Goal: Information Seeking & Learning: Learn about a topic

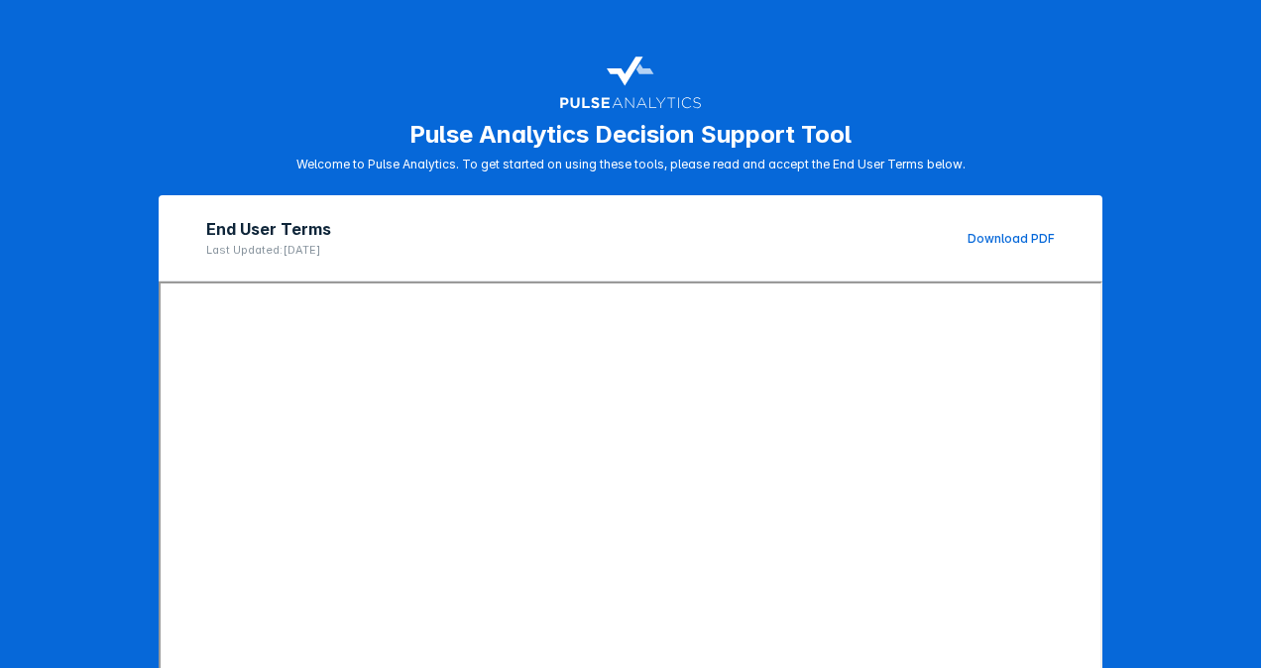
scroll to position [274, 0]
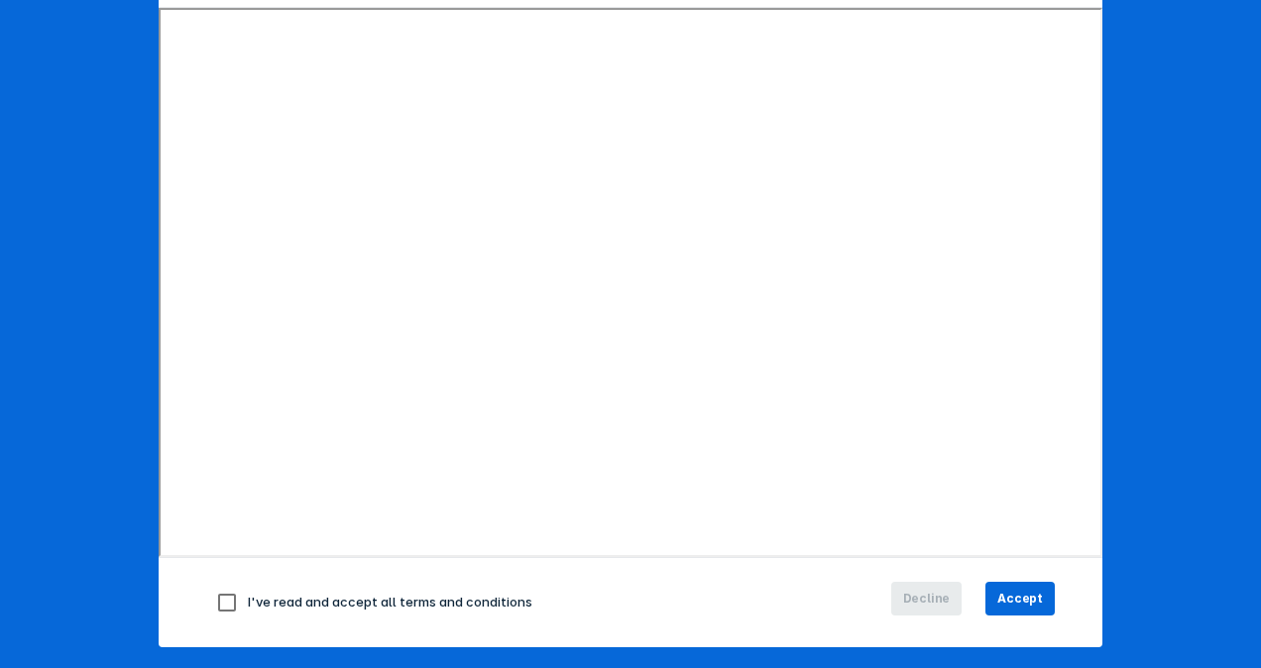
click at [223, 603] on input "checkbox" at bounding box center [227, 603] width 42 height 42
checkbox input "true"
click at [1030, 592] on span "Accept" at bounding box center [1020, 599] width 46 height 18
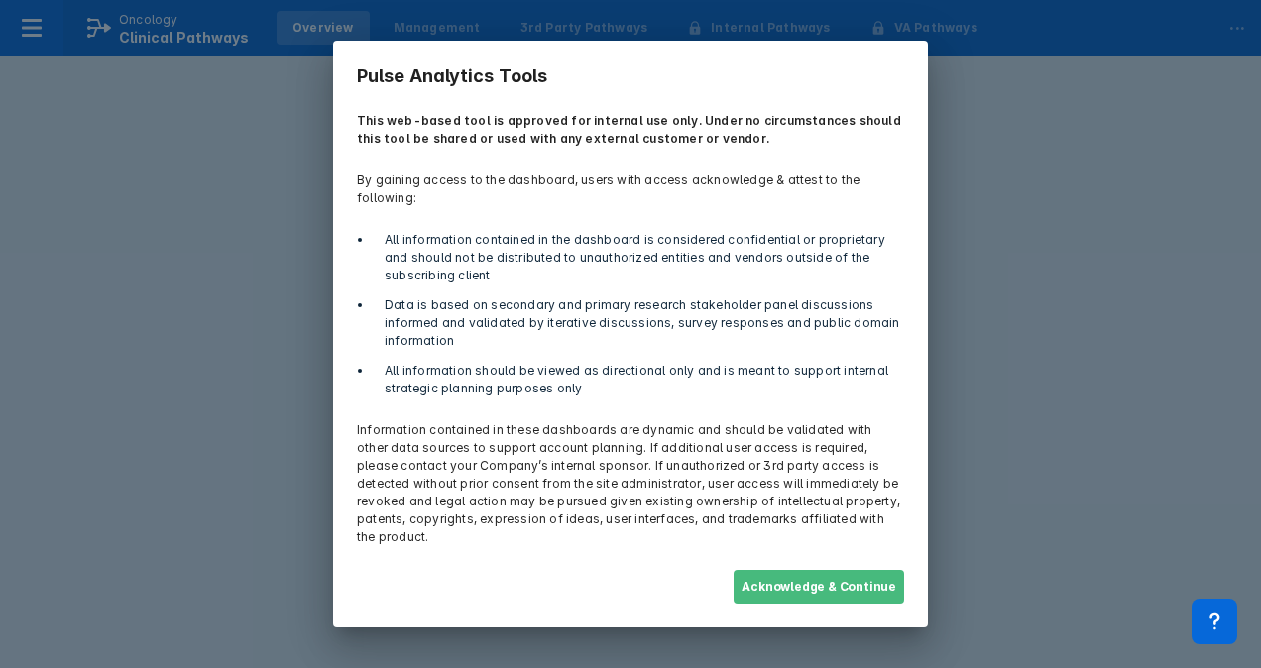
click at [817, 577] on button "Acknowledge & Continue" at bounding box center [819, 587] width 171 height 34
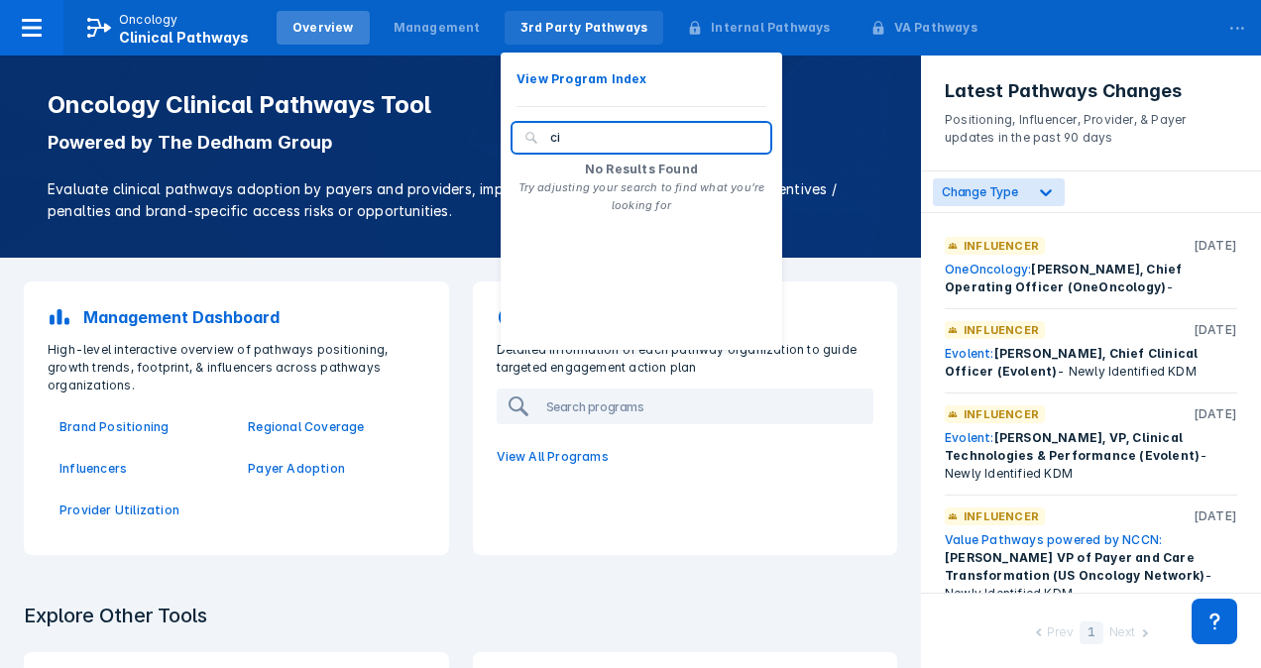
type input "c"
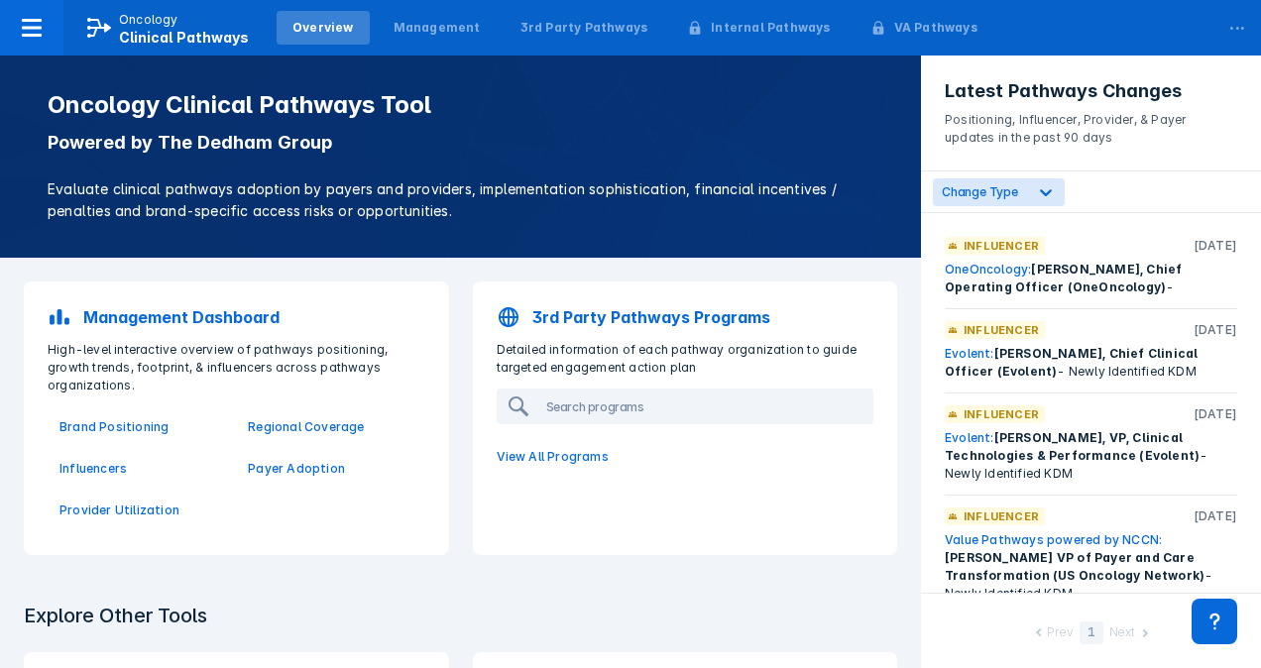
click at [321, 34] on div "Overview" at bounding box center [322, 28] width 61 height 18
click at [34, 18] on icon at bounding box center [32, 28] width 24 height 24
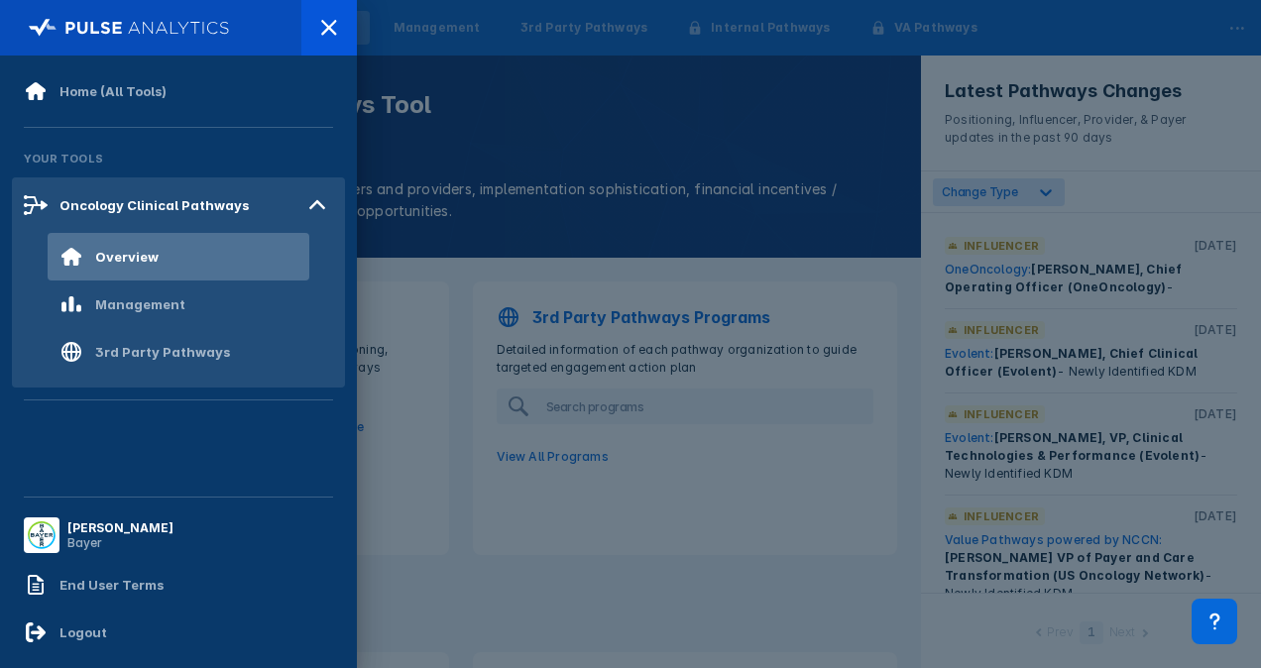
click at [565, 132] on div at bounding box center [630, 334] width 1261 height 668
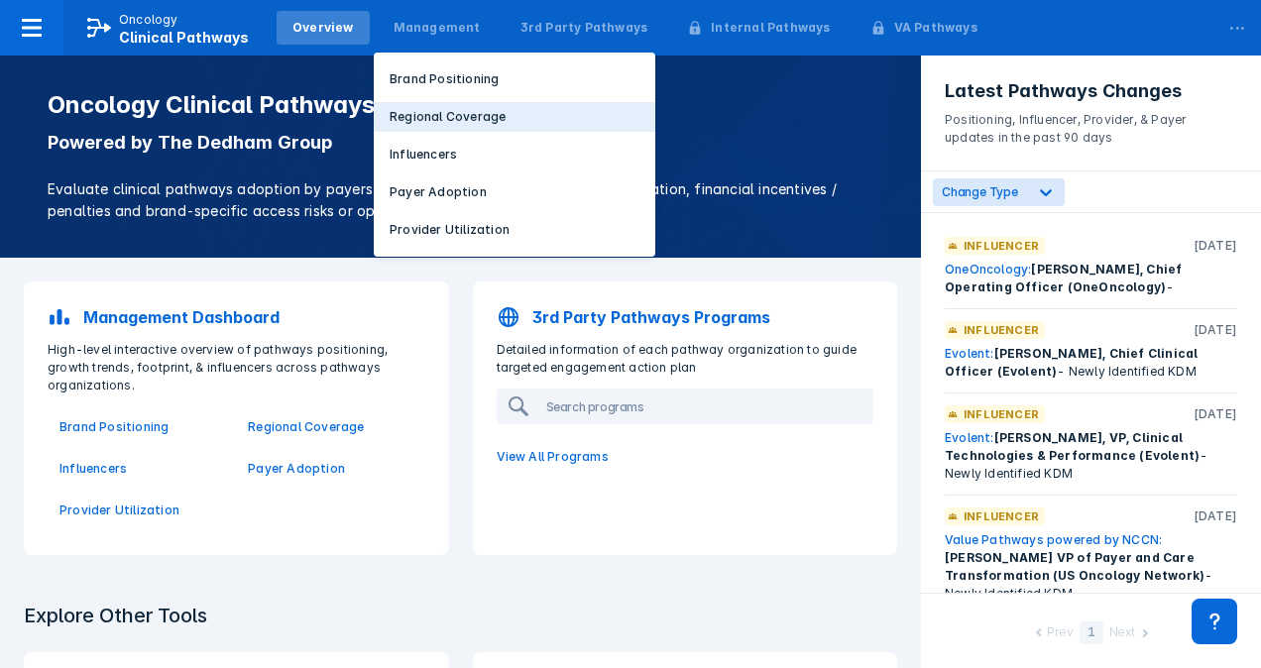
click at [428, 117] on p "Regional Coverage" at bounding box center [448, 117] width 116 height 18
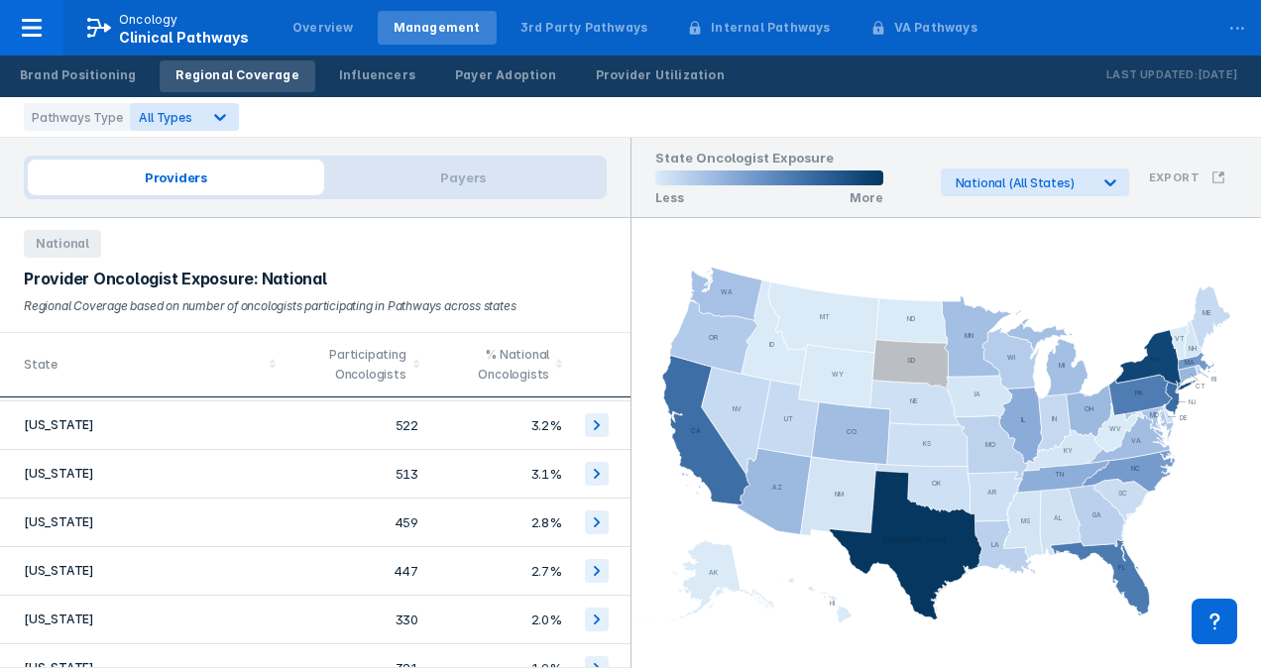
scroll to position [117, 0]
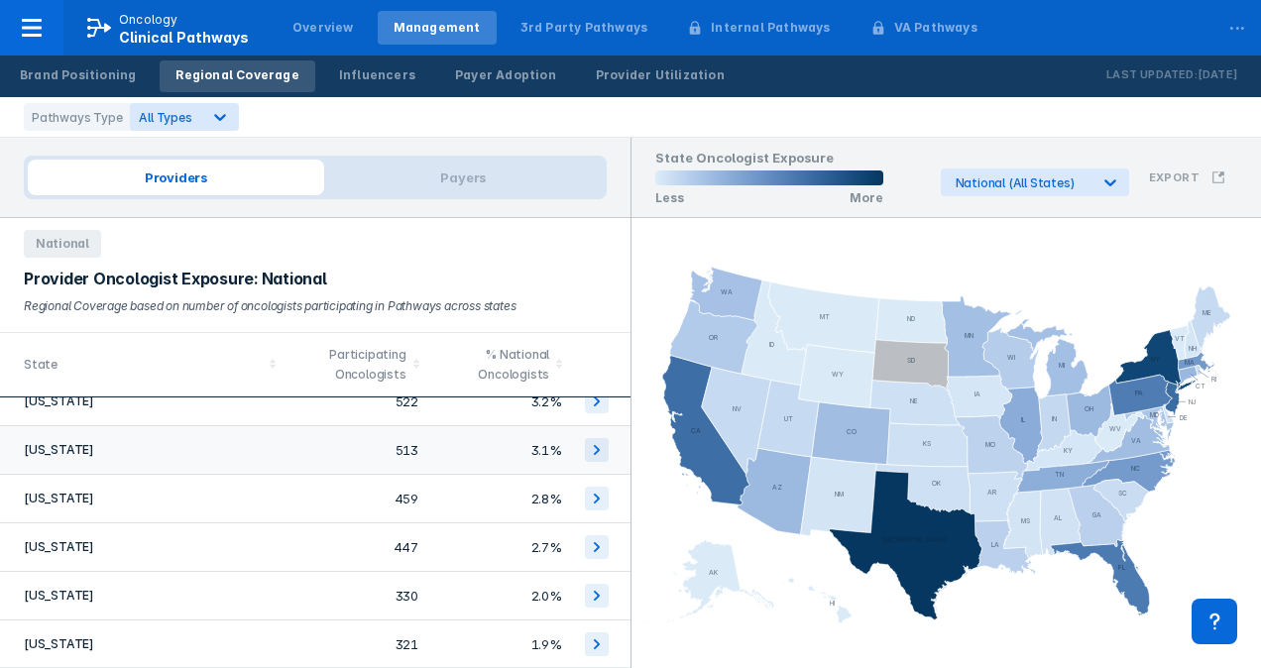
click at [39, 448] on td "California" at bounding box center [143, 450] width 287 height 49
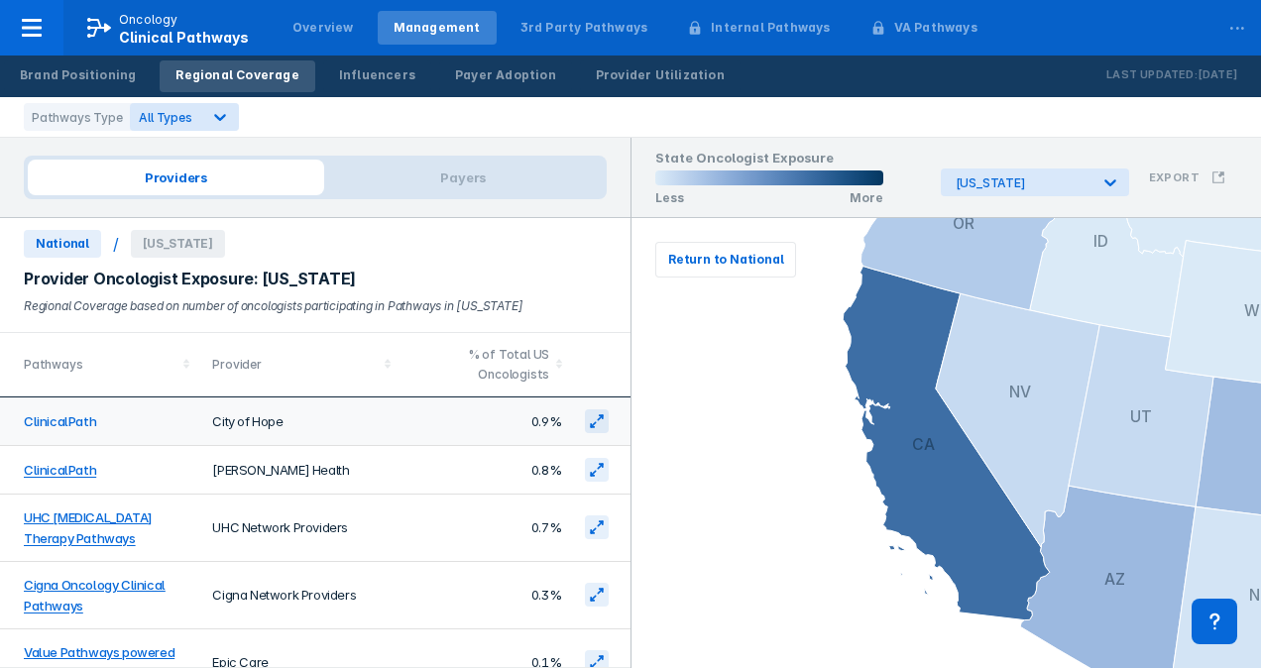
click at [61, 416] on link "ClinicalPath" at bounding box center [60, 422] width 72 height 16
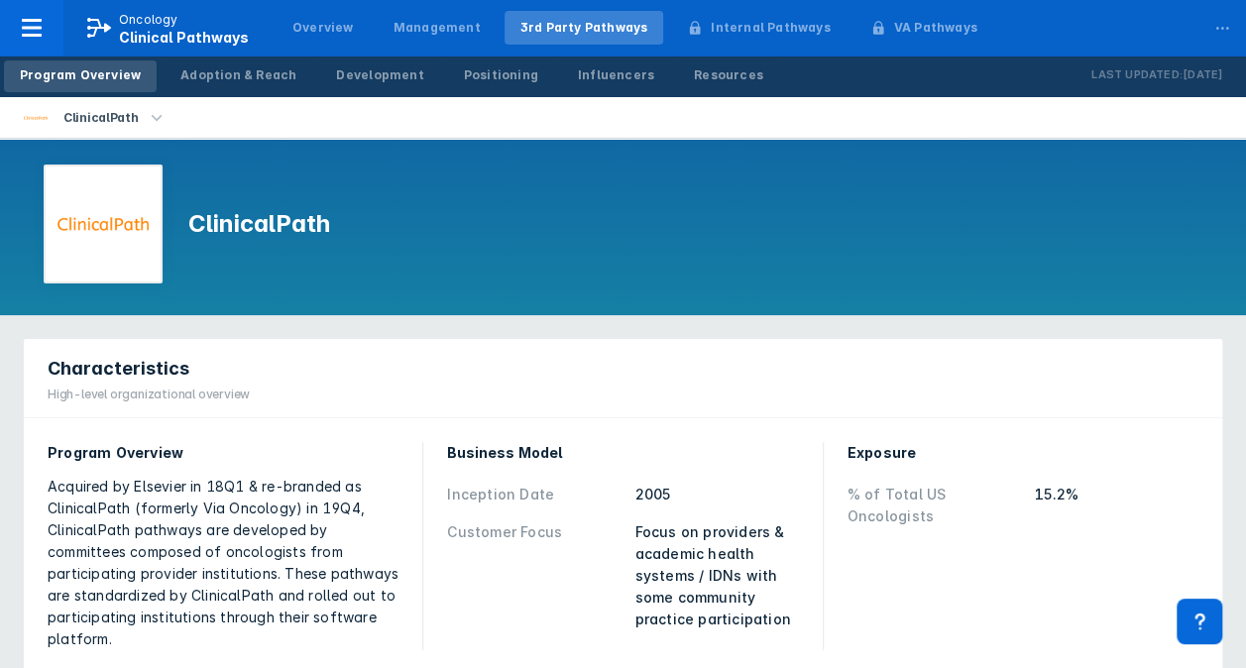
click at [1193, 120] on div "ClinicalPath" at bounding box center [623, 118] width 1246 height 42
click at [229, 79] on div "Adoption & Reach" at bounding box center [238, 75] width 116 height 18
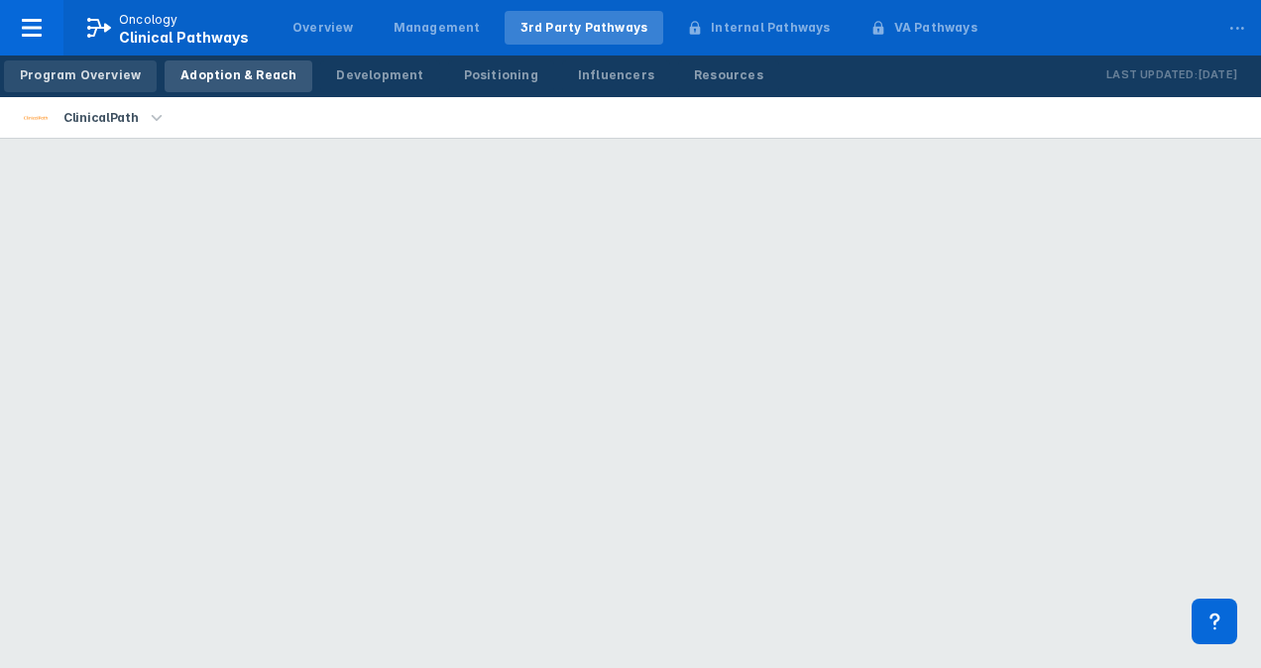
click at [113, 74] on div "Program Overview" at bounding box center [80, 75] width 121 height 18
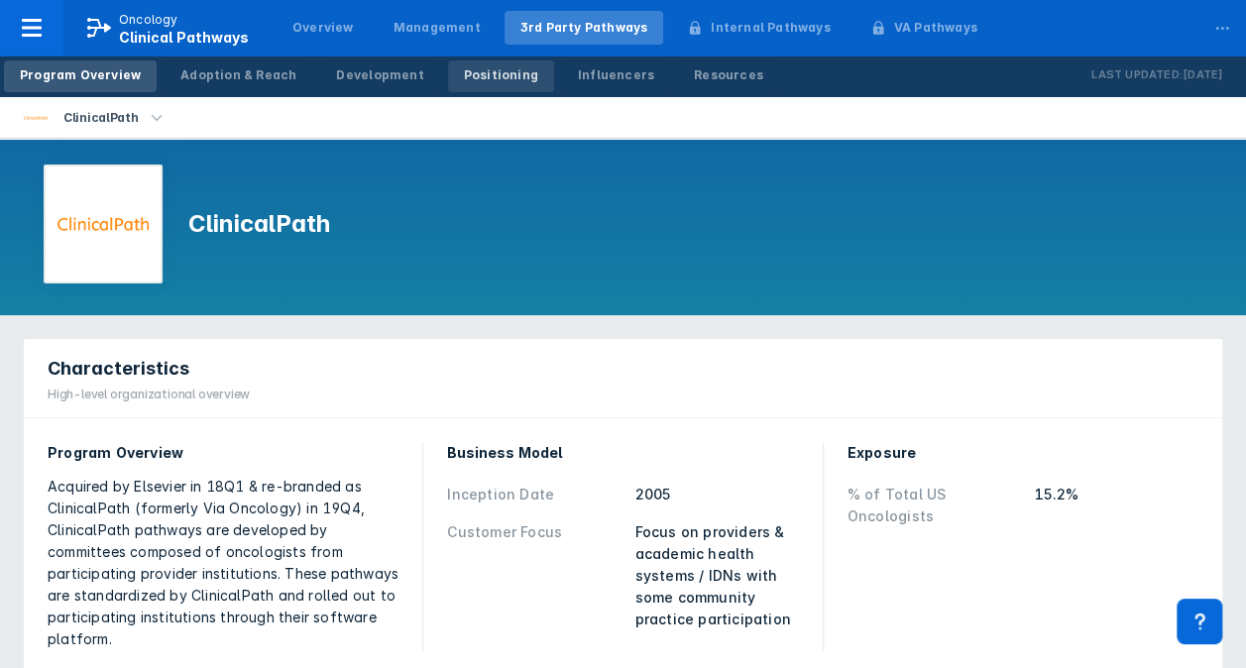
click at [497, 78] on div "Positioning" at bounding box center [501, 75] width 74 height 18
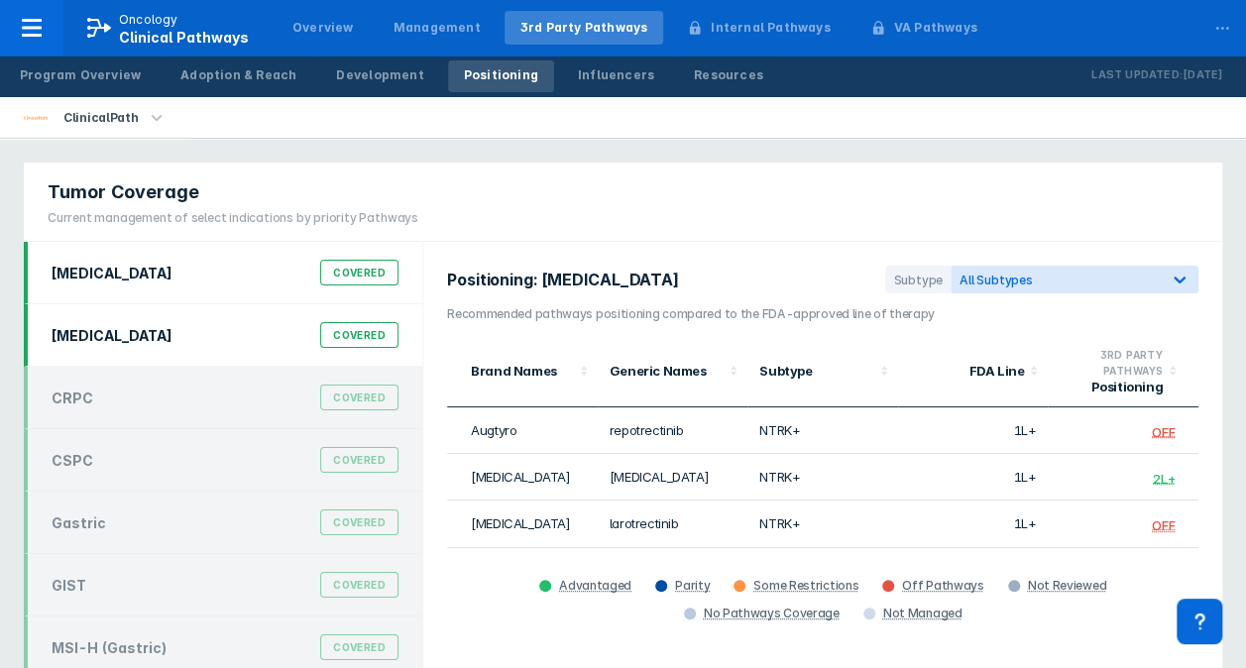
click at [341, 329] on div "Covered" at bounding box center [359, 335] width 78 height 26
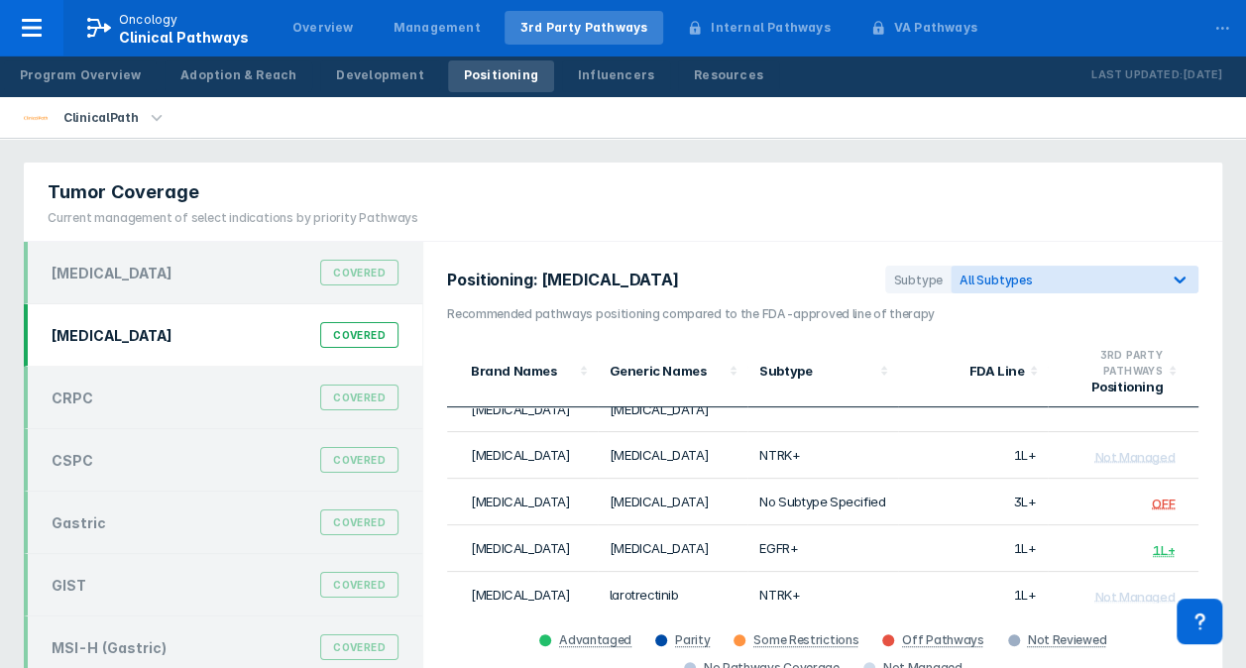
scroll to position [360, 0]
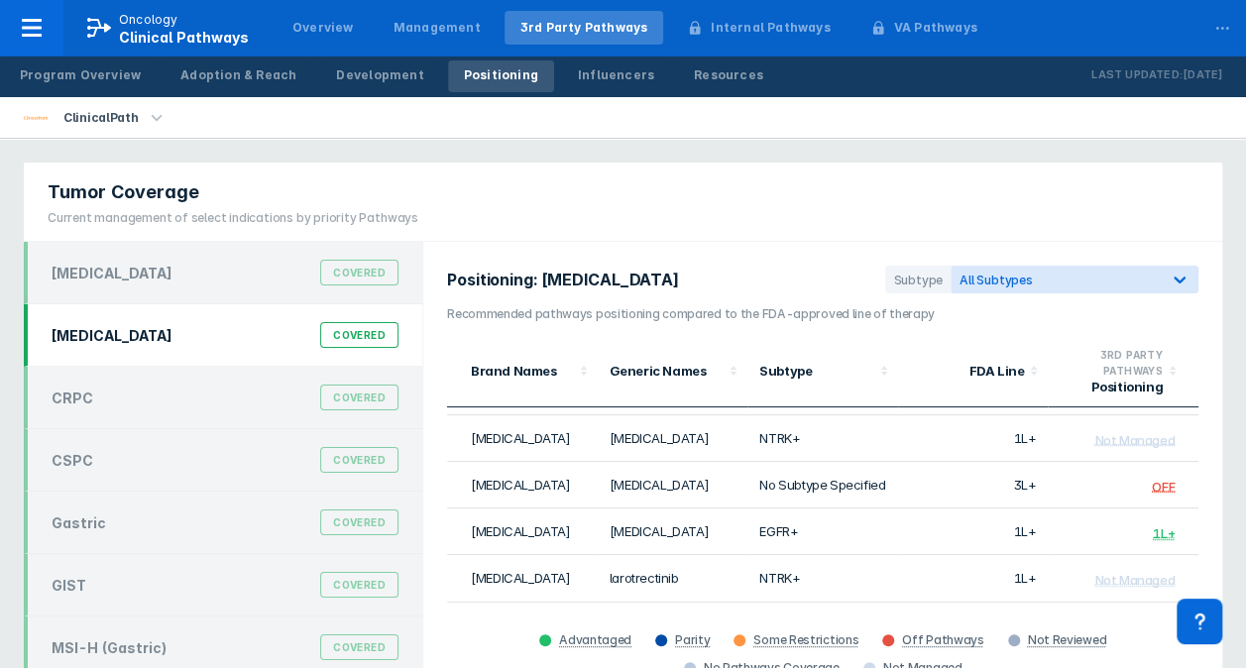
click at [1222, 155] on div "Tumor Coverage Current management of select indications by priority Pathways Br…" at bounding box center [623, 464] width 1222 height 627
click at [1231, 303] on div "Tumor Coverage Current management of select indications by priority Pathways Br…" at bounding box center [623, 464] width 1222 height 627
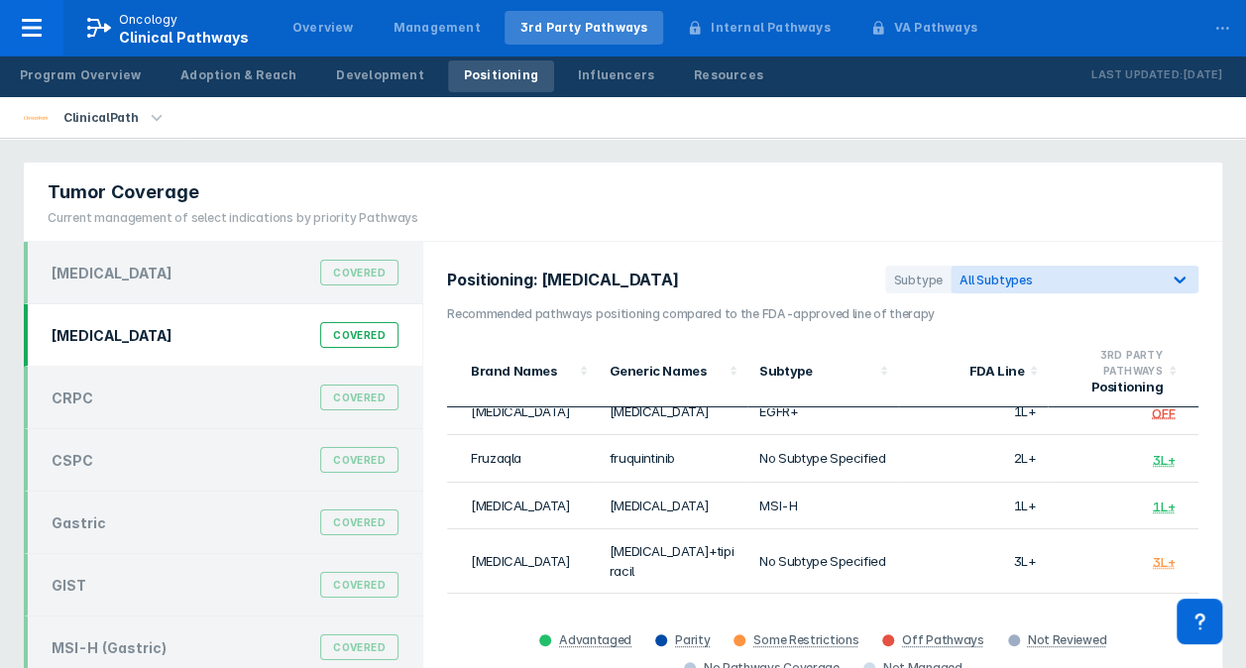
scroll to position [59, 0]
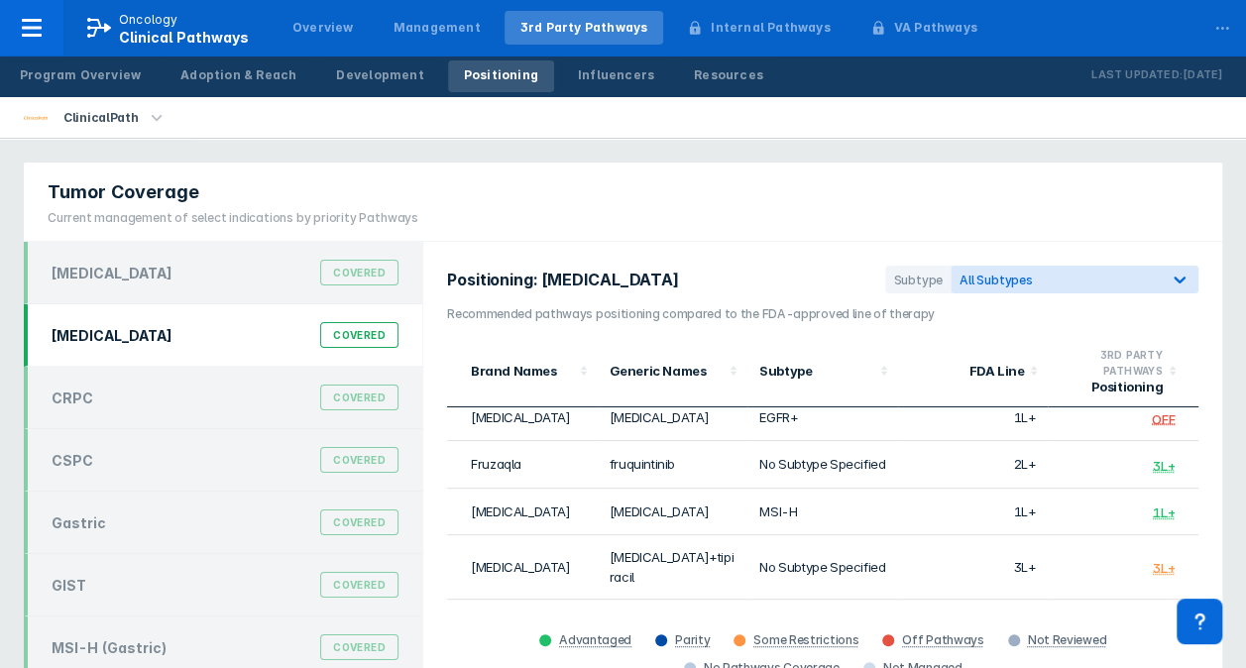
click at [1231, 200] on div "Tumor Coverage Current management of select indications by priority Pathways Br…" at bounding box center [623, 464] width 1222 height 627
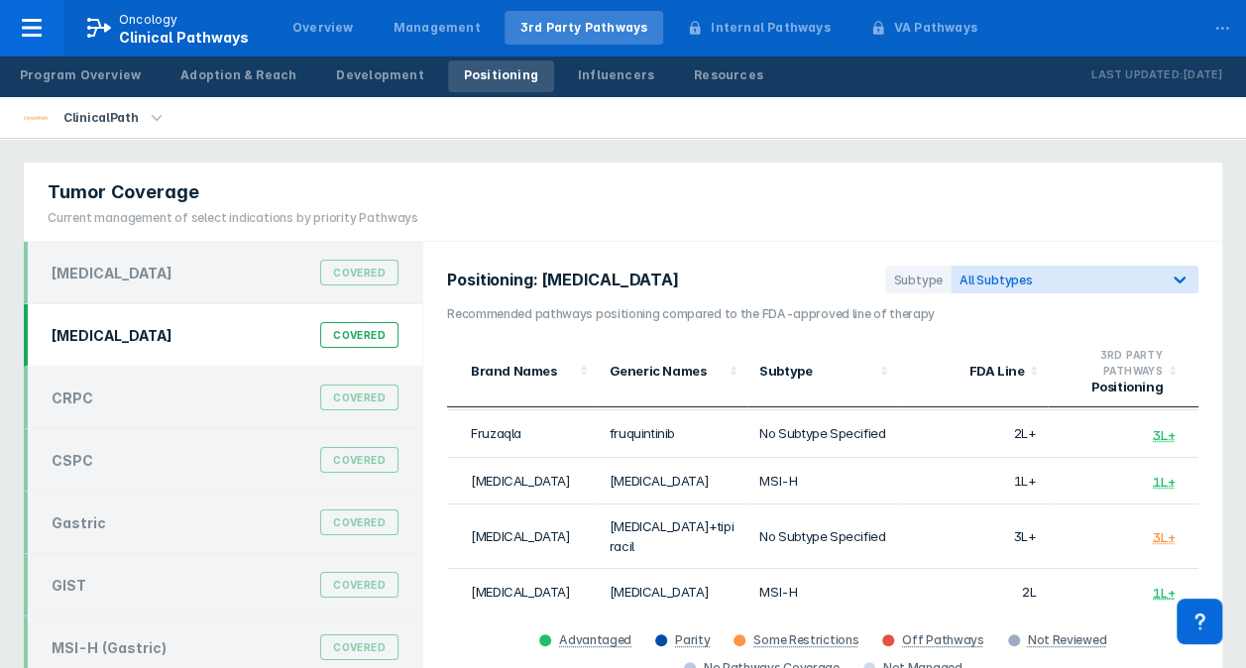
click at [1219, 155] on div "Tumor Coverage Current management of select indications by priority Pathways Br…" at bounding box center [623, 464] width 1222 height 627
click at [949, 316] on h3 "Recommended pathways positioning compared to the FDA-approved line of therapy" at bounding box center [822, 314] width 751 height 18
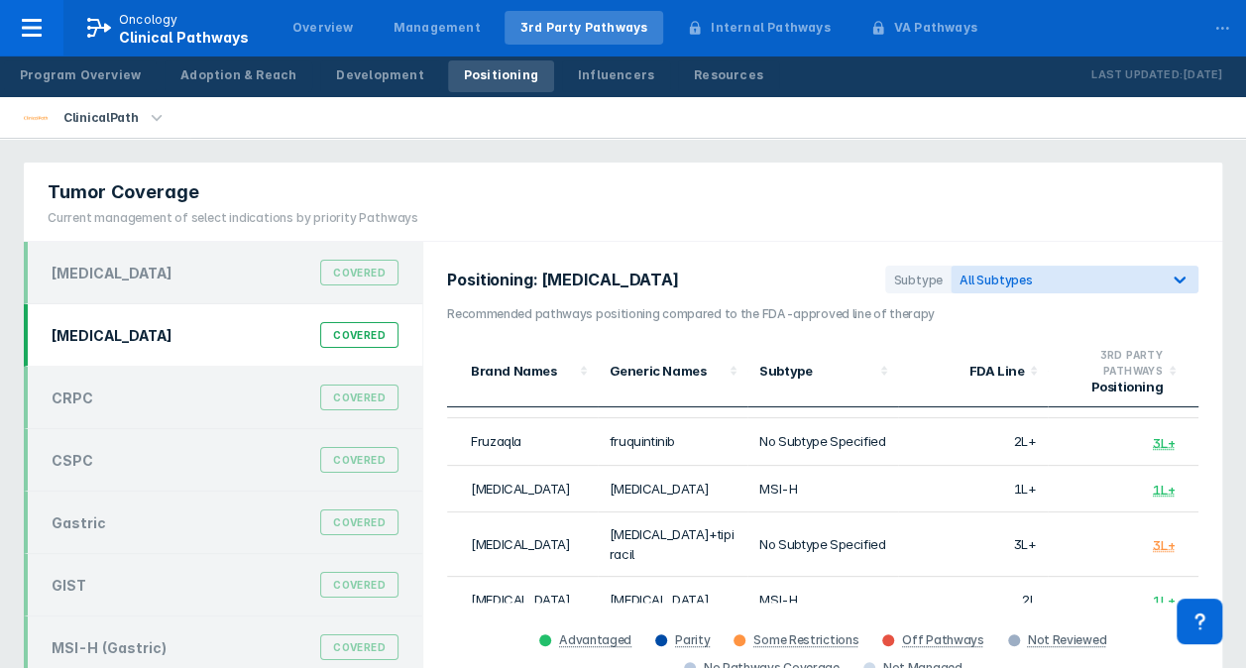
scroll to position [81, 0]
click at [152, 118] on icon "button" at bounding box center [157, 117] width 11 height 6
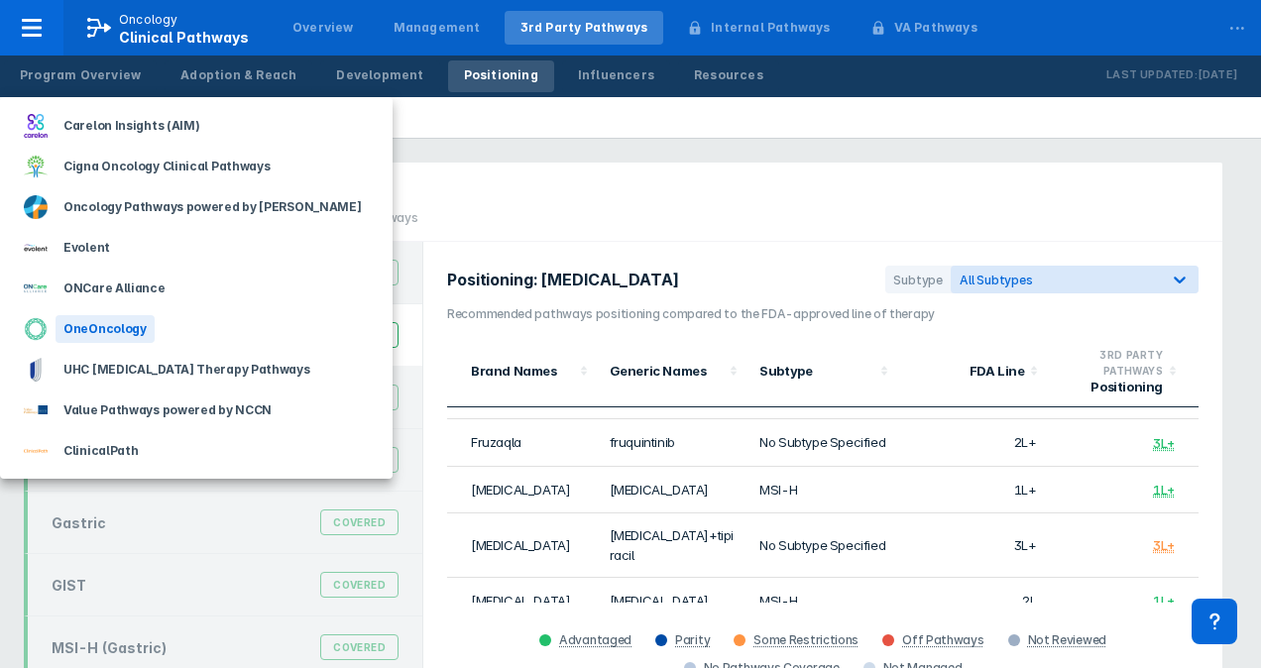
click at [91, 323] on div "OneOncology" at bounding box center [105, 329] width 99 height 28
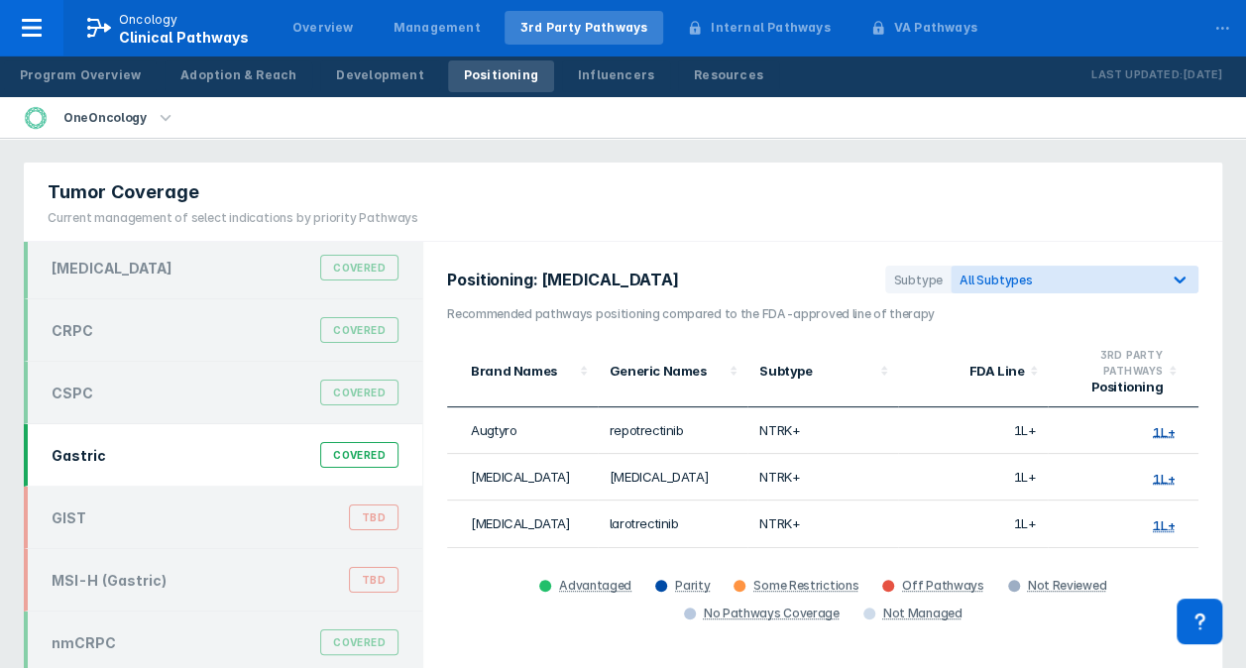
scroll to position [157, 0]
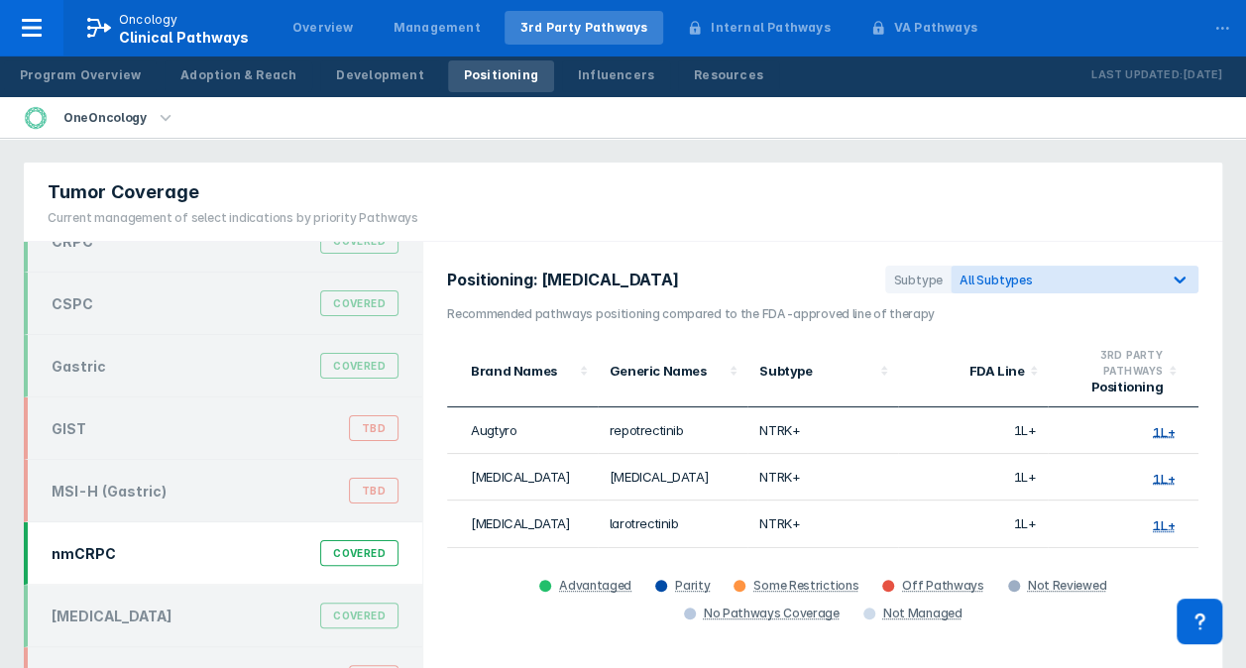
click at [225, 547] on div "nmCRPC Covered" at bounding box center [225, 553] width 371 height 38
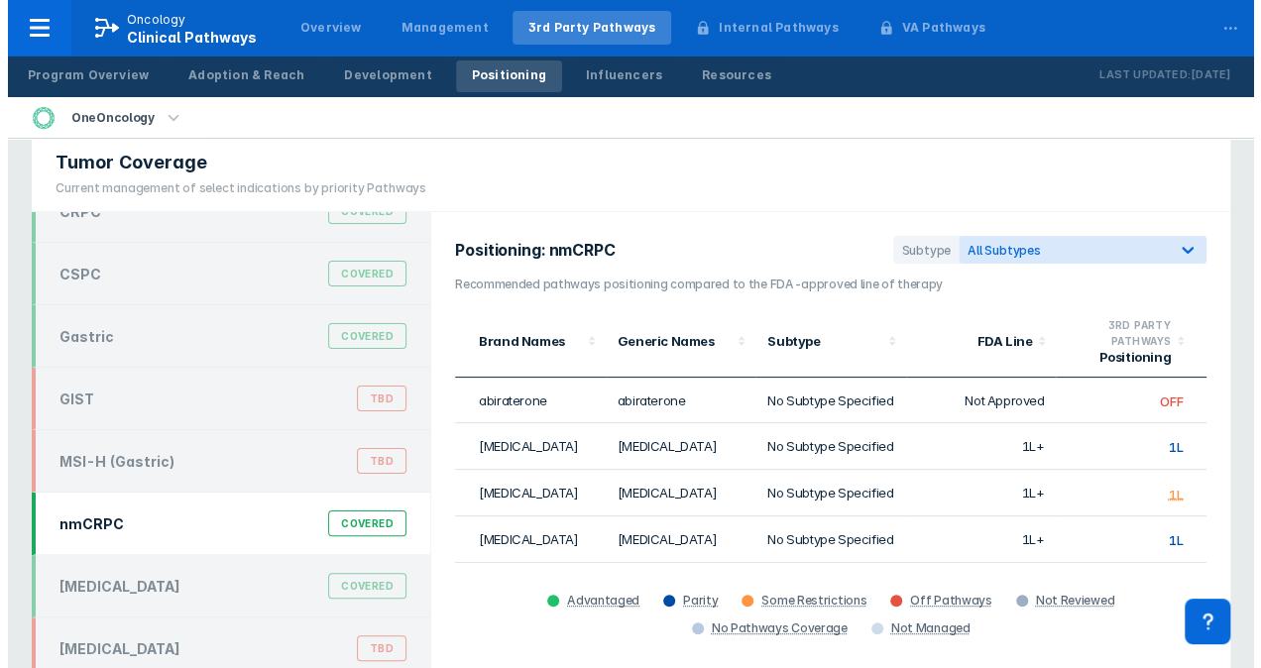
scroll to position [23, 0]
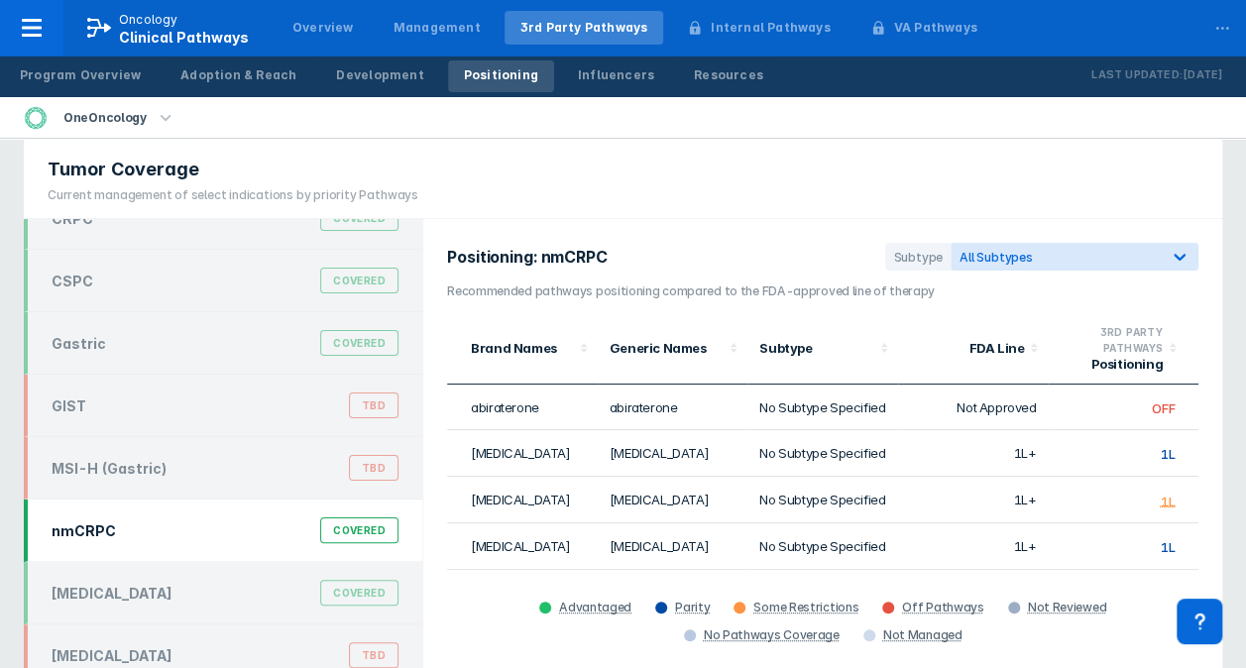
click at [160, 119] on icon "button" at bounding box center [165, 117] width 11 height 6
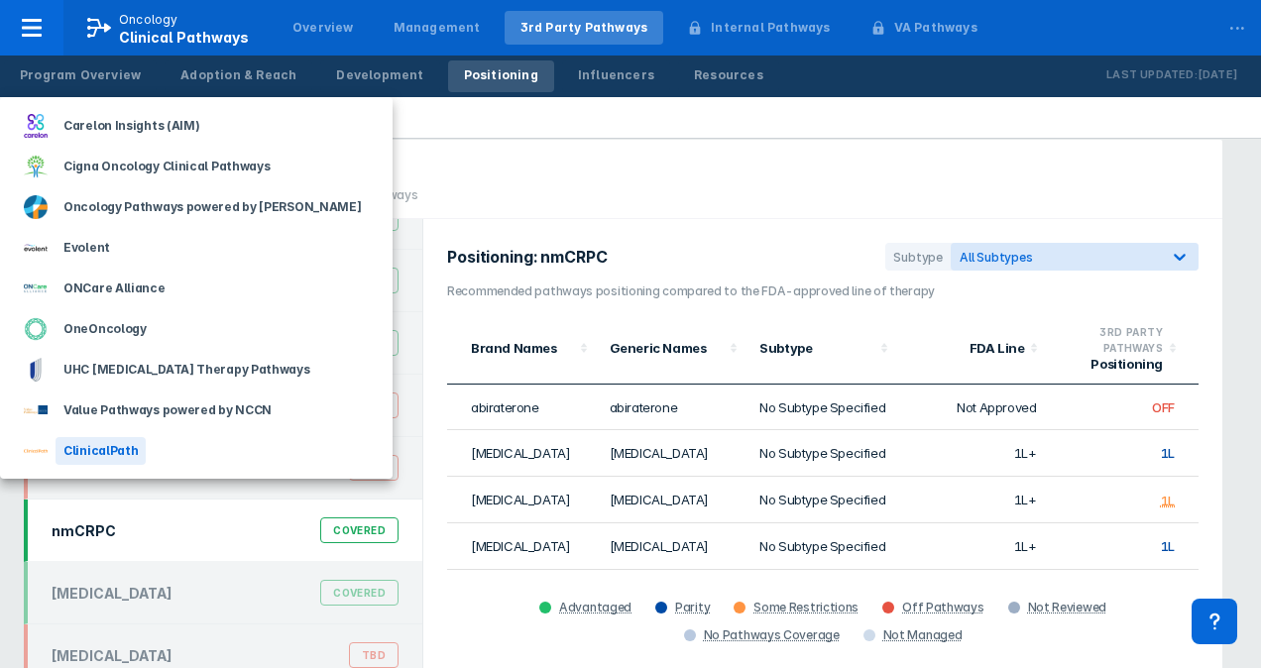
click at [92, 447] on div "ClinicalPath" at bounding box center [101, 451] width 90 height 28
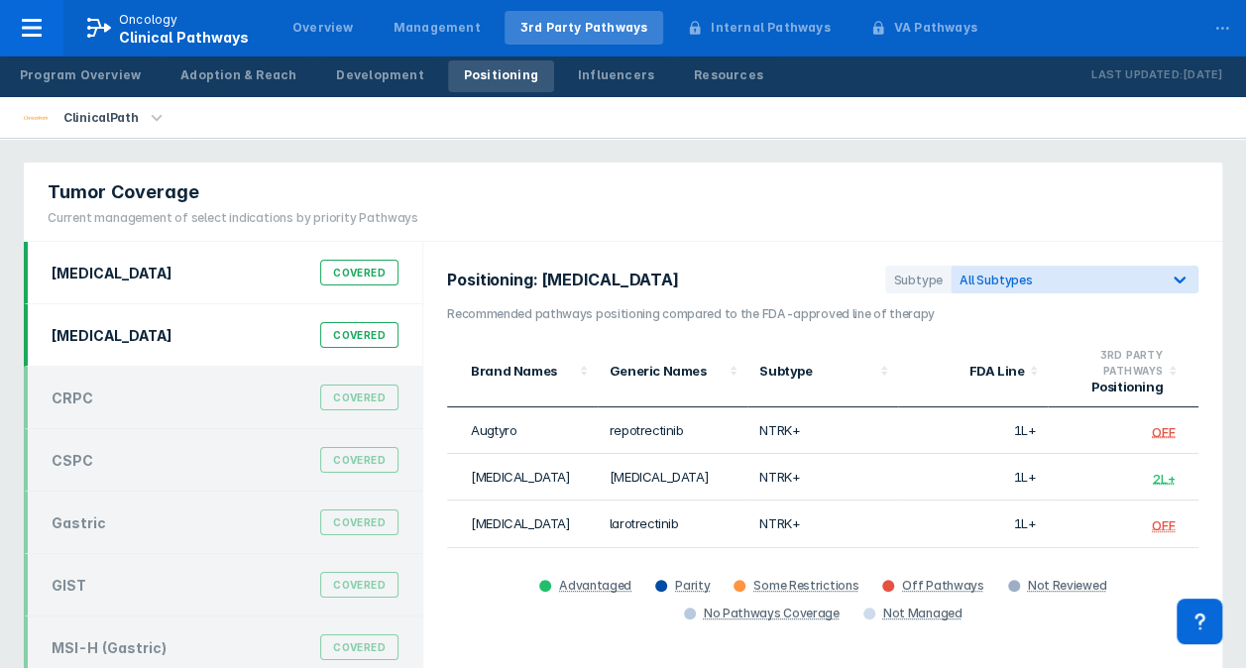
click at [118, 327] on div "Colorectal Cancer" at bounding box center [112, 335] width 121 height 17
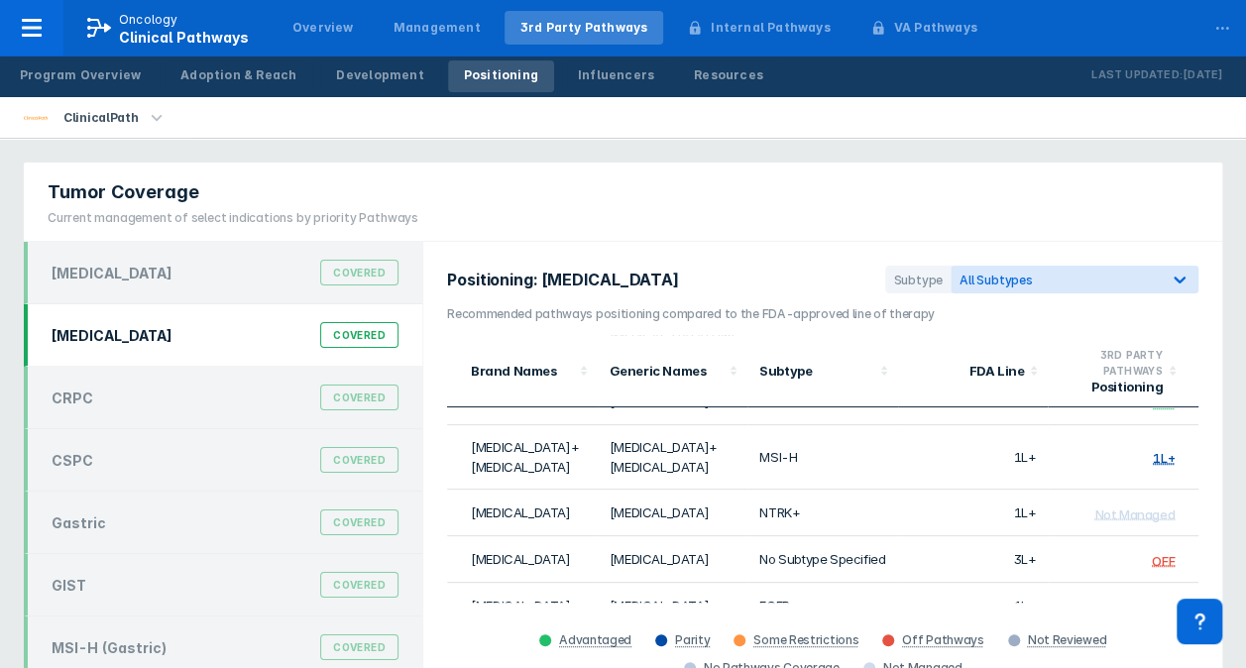
scroll to position [330, 0]
